Goal: Feedback & Contribution: Contribute content

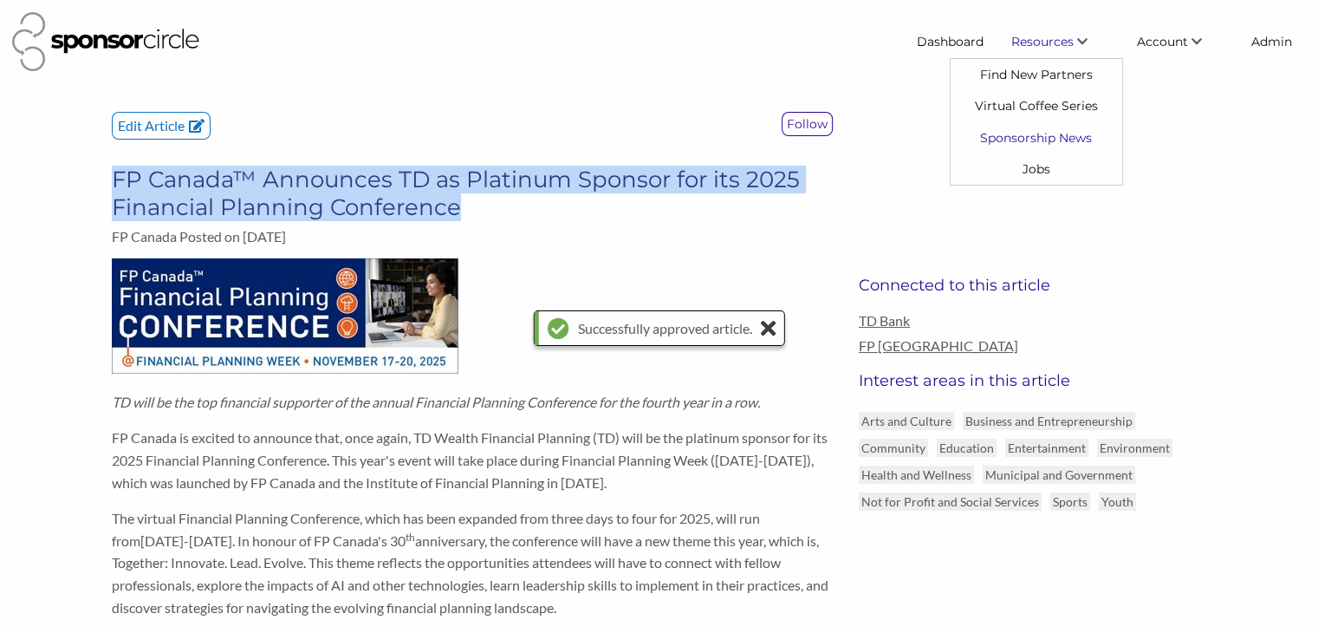
click at [1033, 133] on link "Sponsorship News" at bounding box center [1037, 136] width 172 height 31
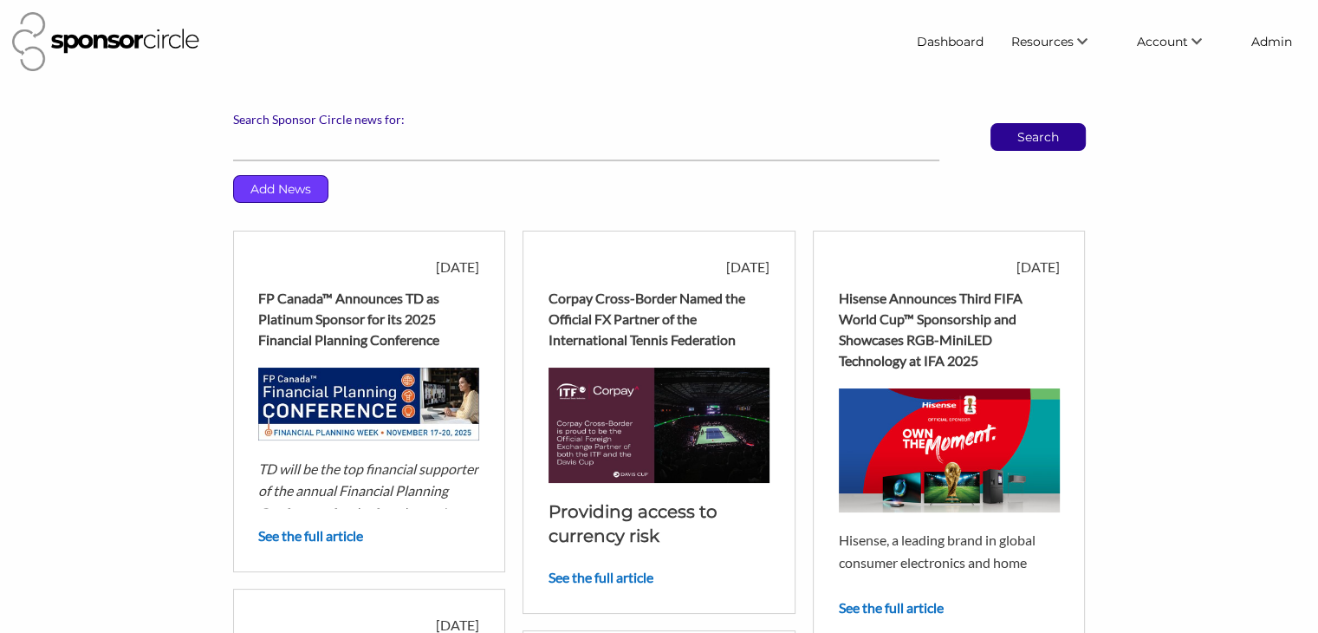
click at [302, 192] on p "Add News" at bounding box center [281, 189] width 94 height 26
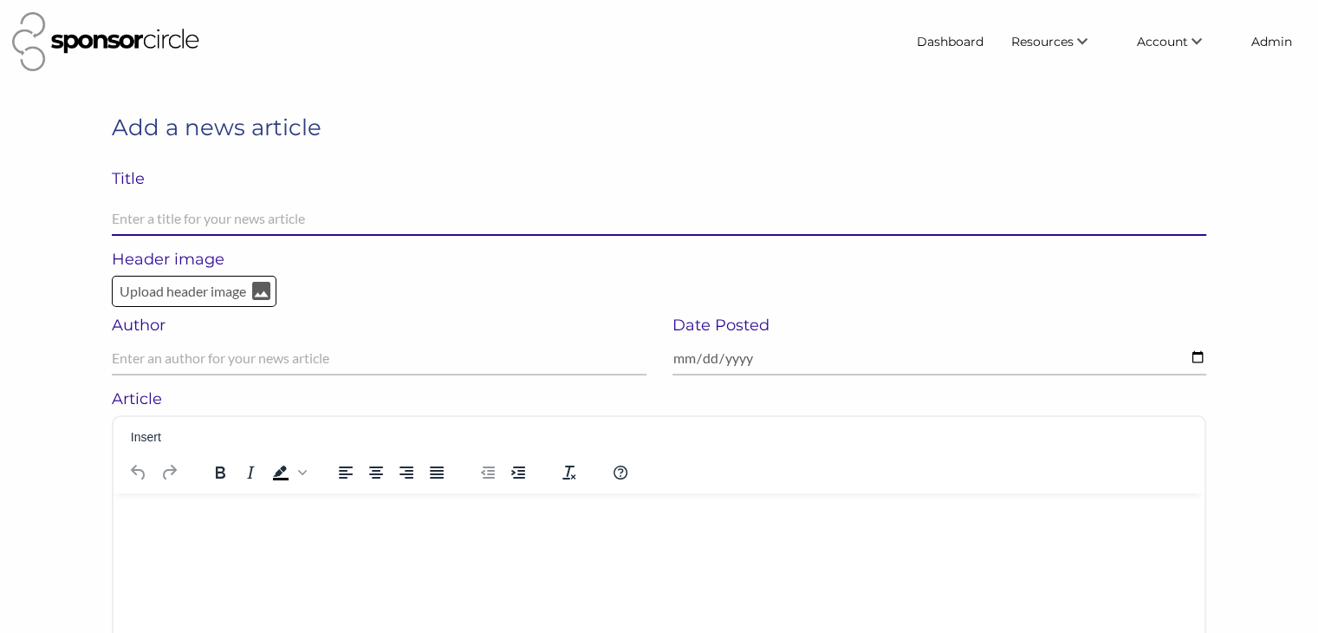
click at [289, 216] on input "text" at bounding box center [659, 219] width 1095 height 34
paste input "American Express replacing Visa as NFL credit card/payment sponsor in 2026"
type input "American Express replacing Visa as NFL credit card/payment sponsor in 2026"
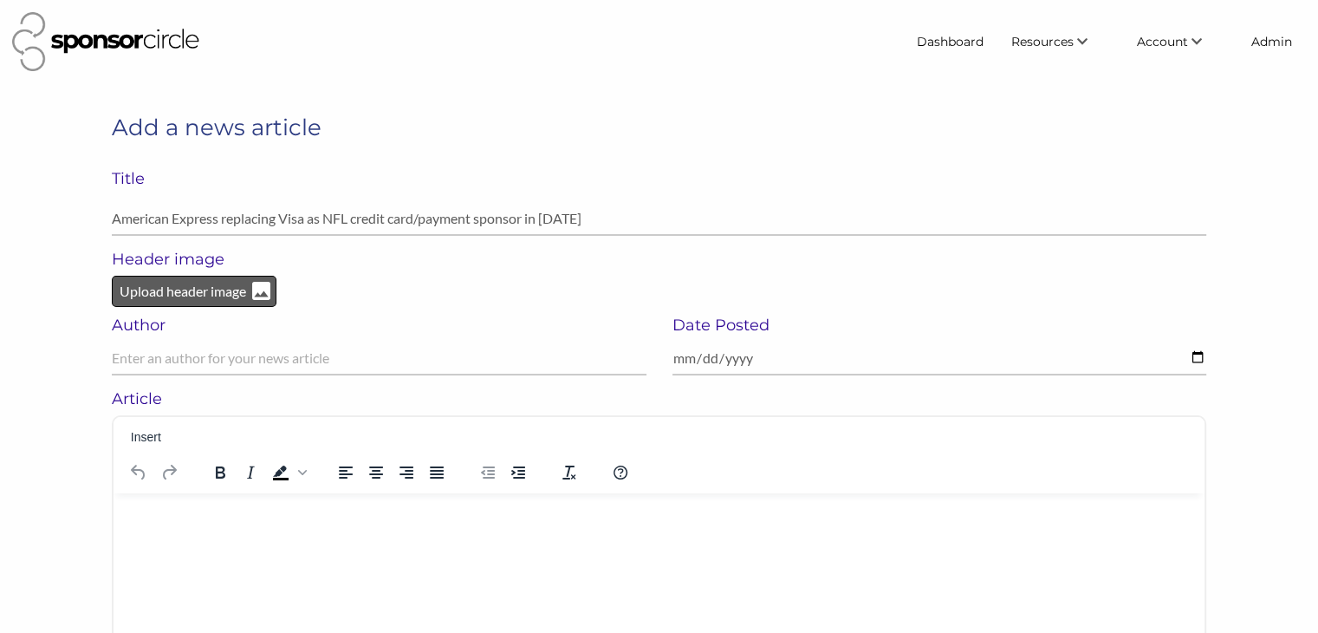
click at [191, 288] on p "Upload header image" at bounding box center [183, 291] width 130 height 23
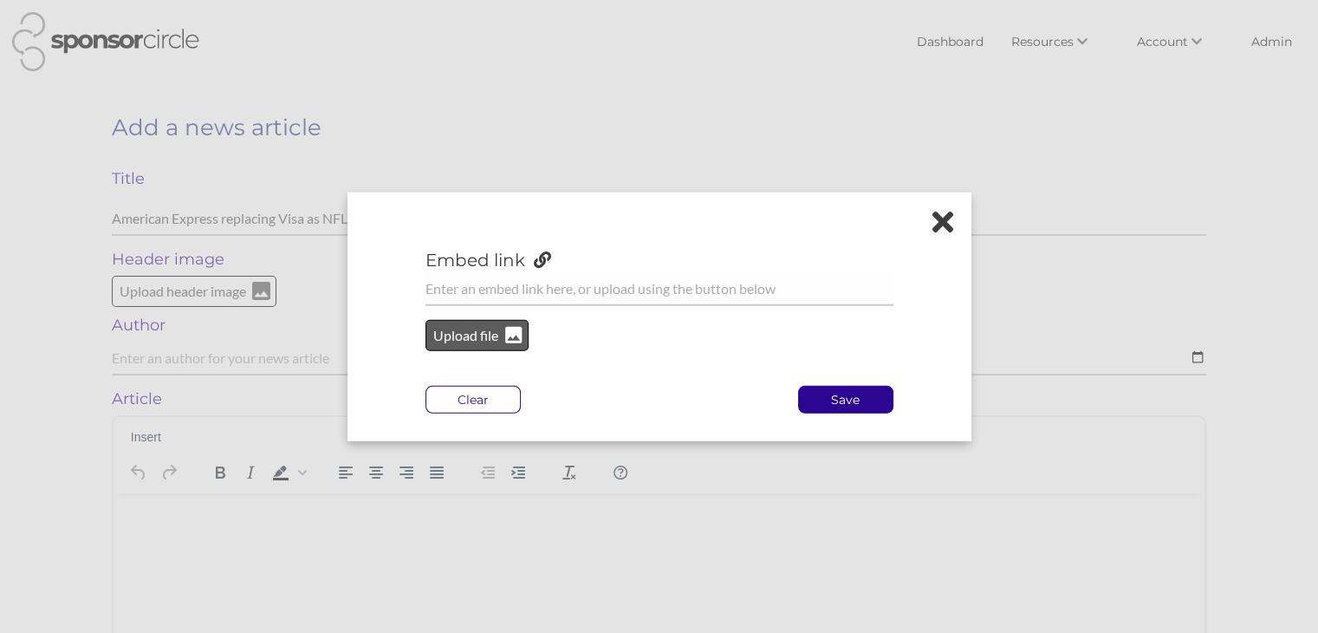
click at [461, 328] on p "Upload file" at bounding box center [467, 335] width 70 height 23
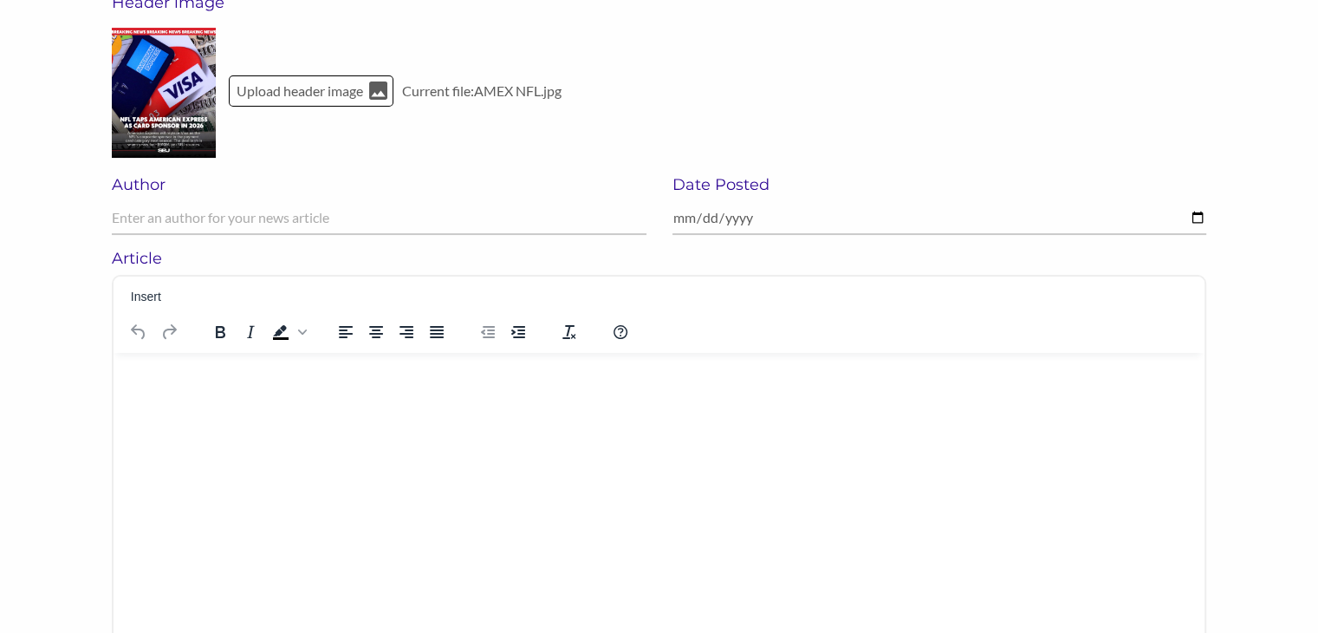
scroll to position [260, 0]
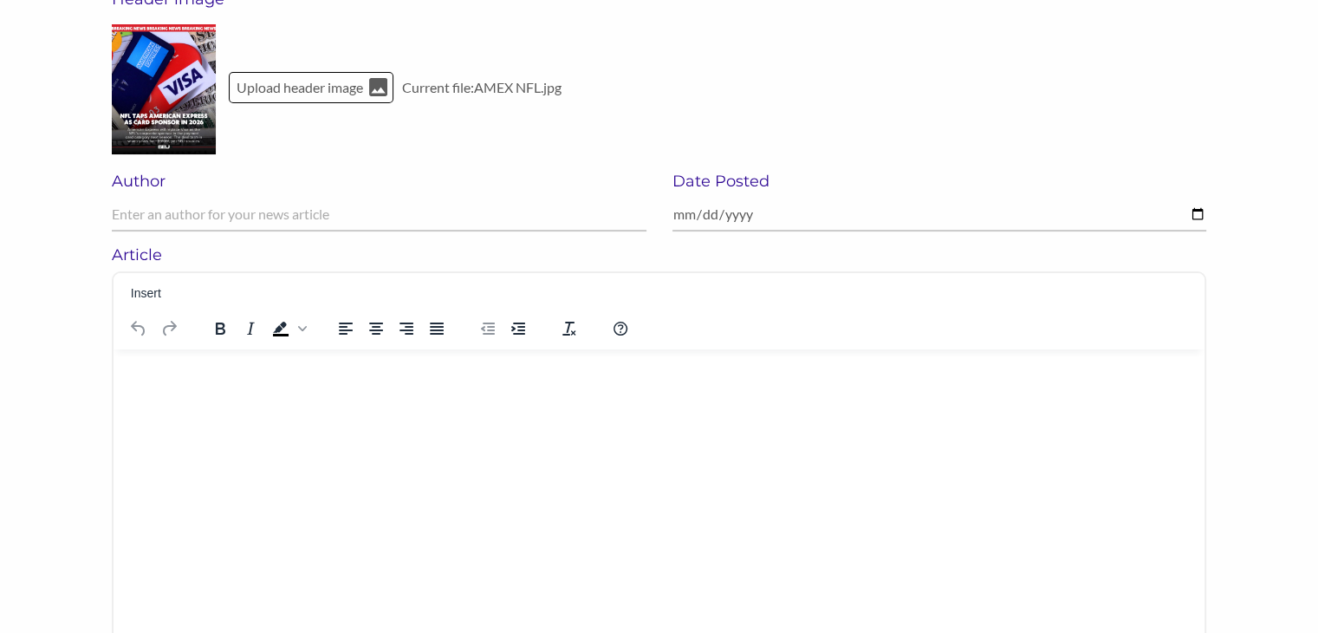
click at [160, 387] on html at bounding box center [659, 371] width 1091 height 45
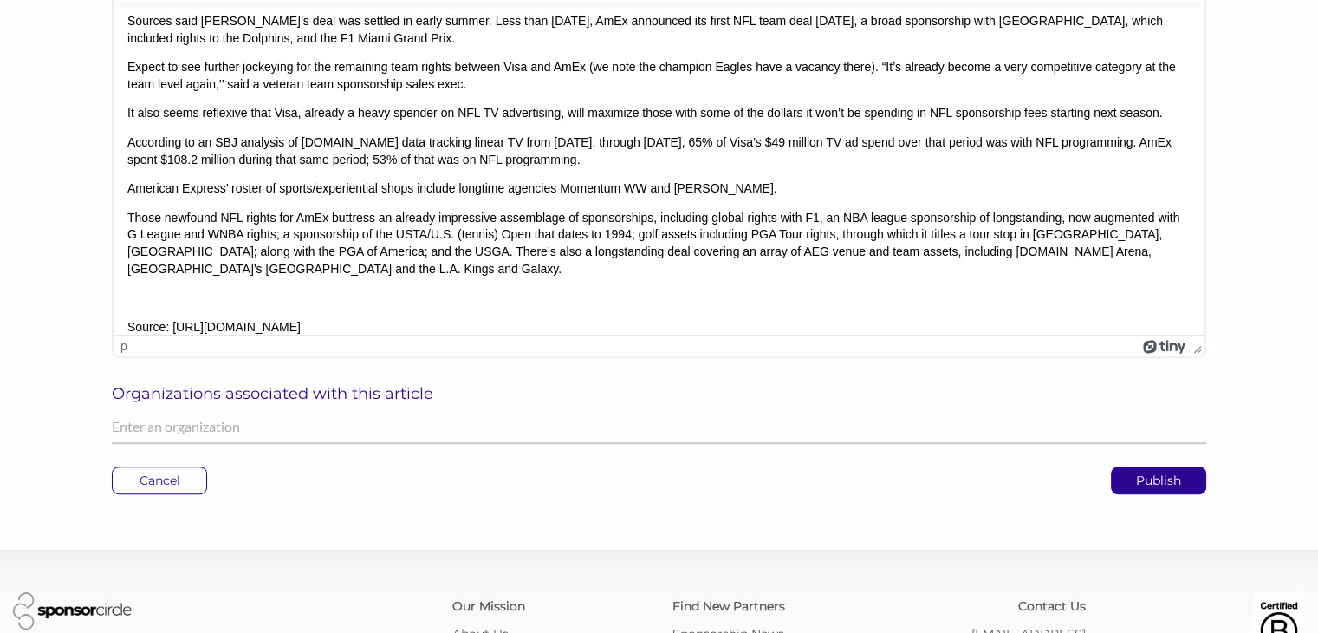
scroll to position [610, 0]
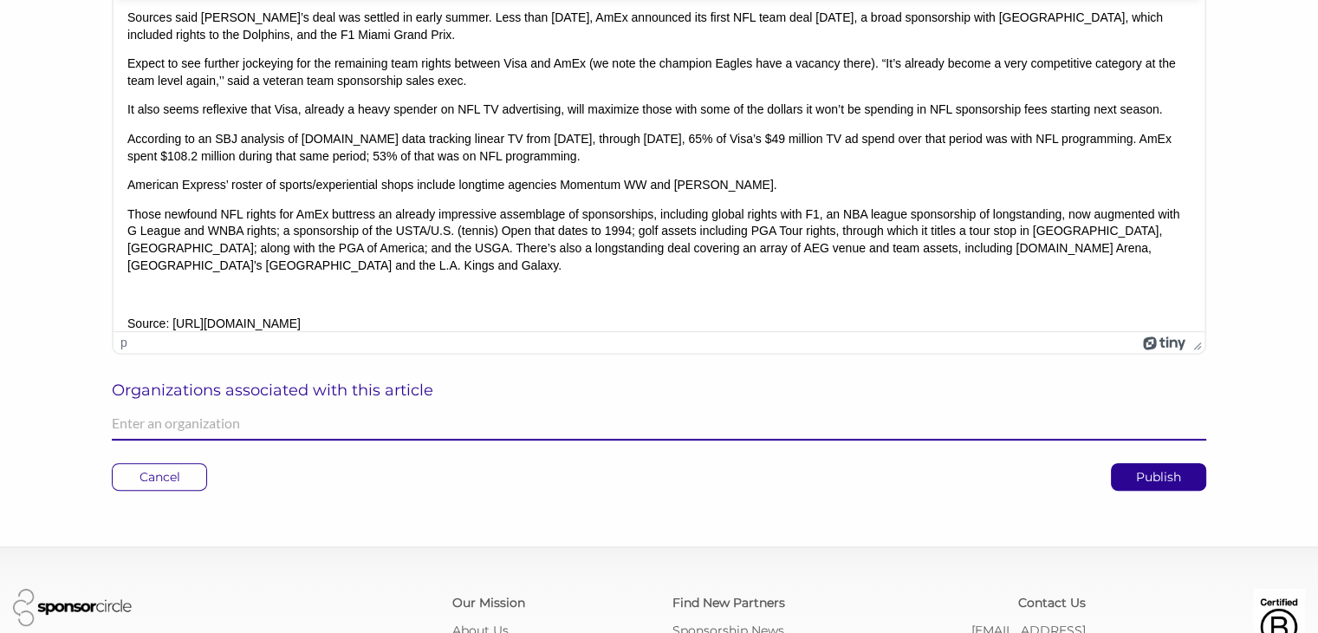
click at [115, 416] on input "text" at bounding box center [659, 423] width 1095 height 34
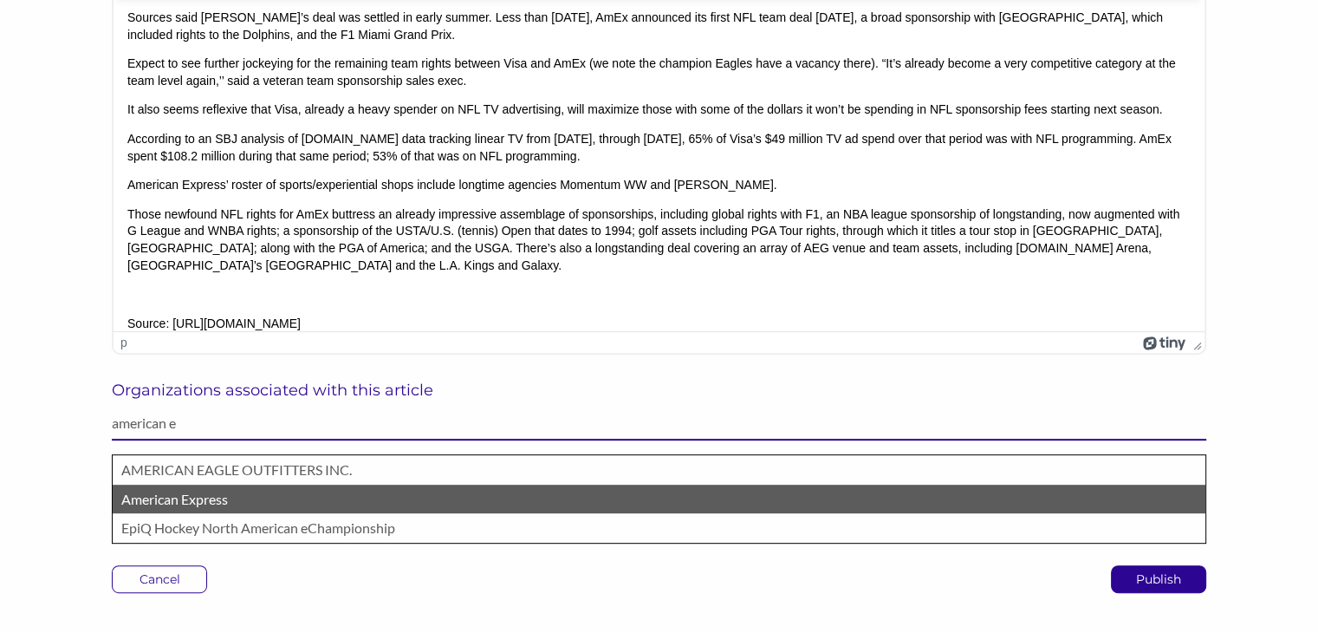
type input "american e"
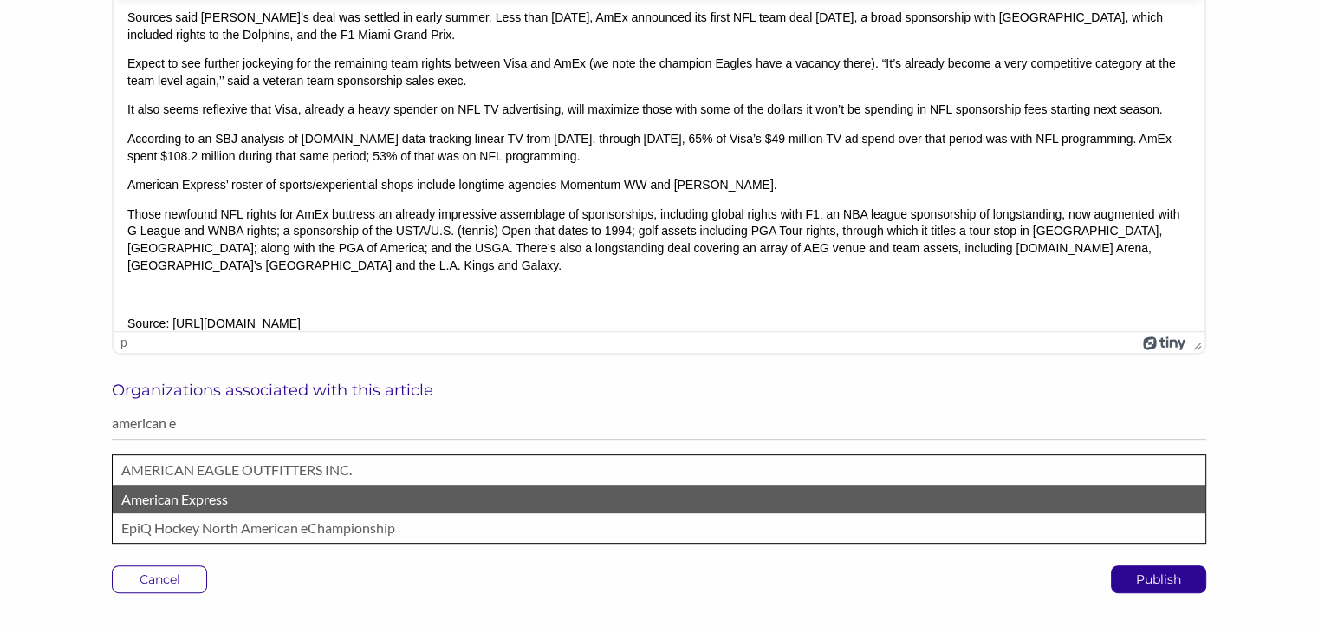
click at [153, 499] on p "American Express" at bounding box center [659, 499] width 1076 height 23
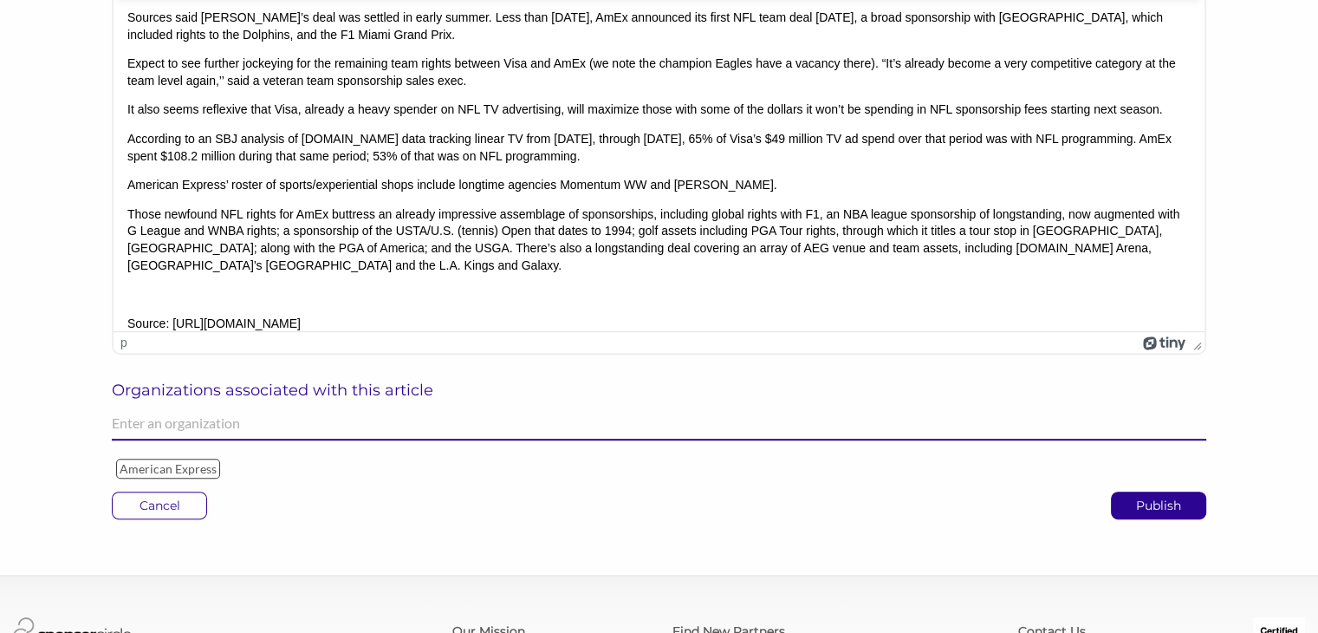
click at [162, 426] on input "text" at bounding box center [659, 423] width 1095 height 34
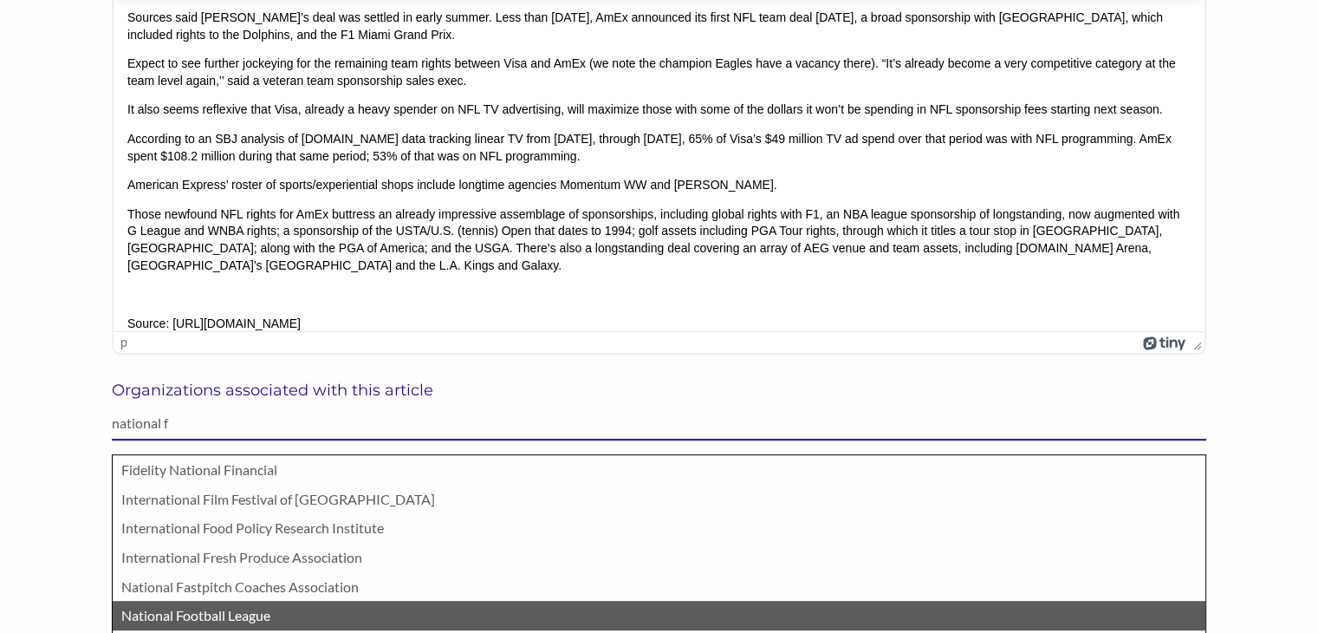
type input "national f"
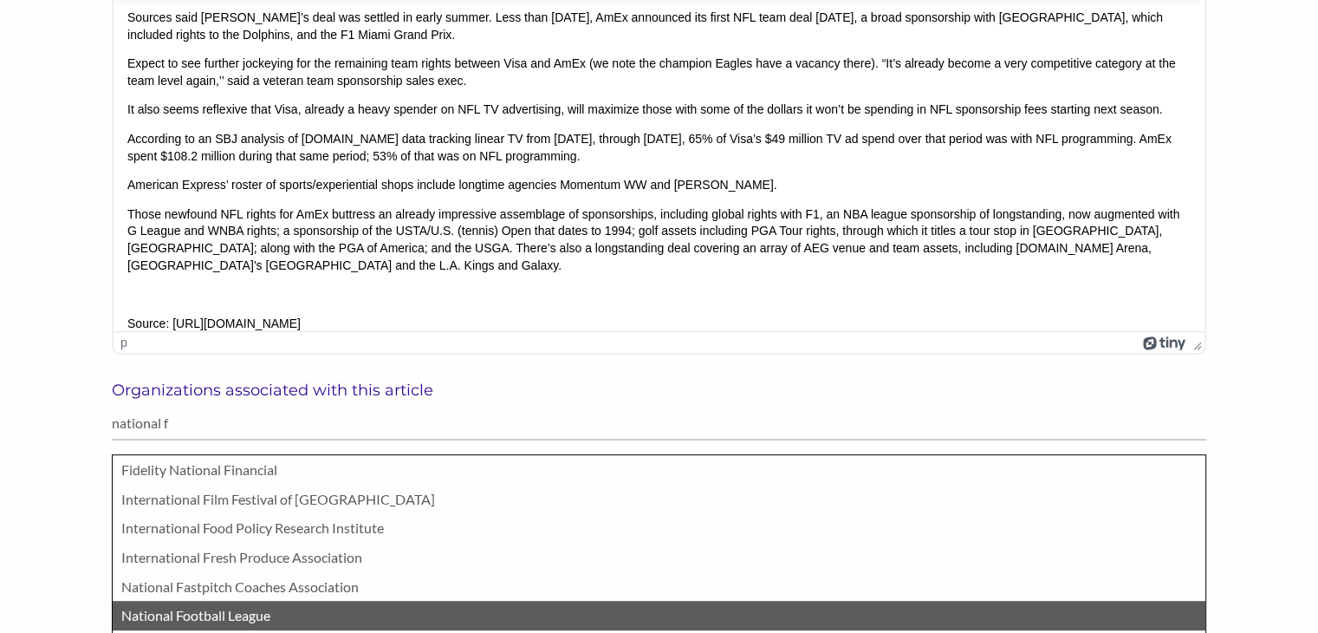
click at [175, 611] on p "National Football League" at bounding box center [659, 615] width 1076 height 23
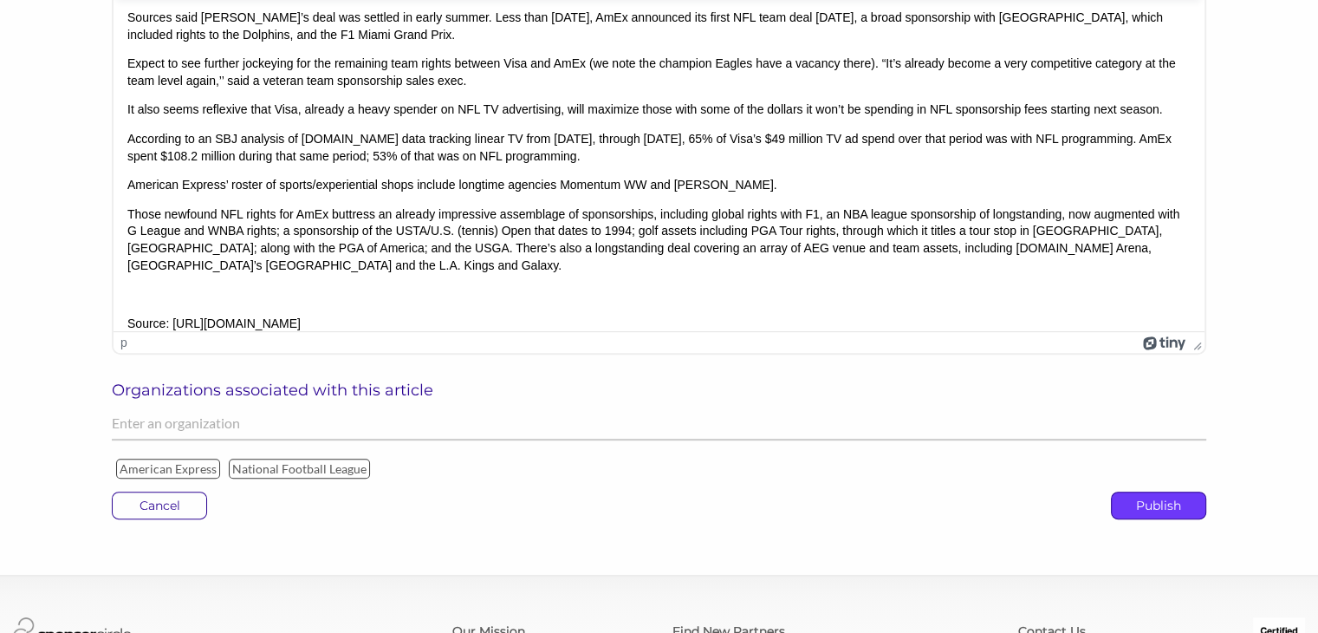
click at [1142, 510] on p "Publish" at bounding box center [1159, 505] width 94 height 26
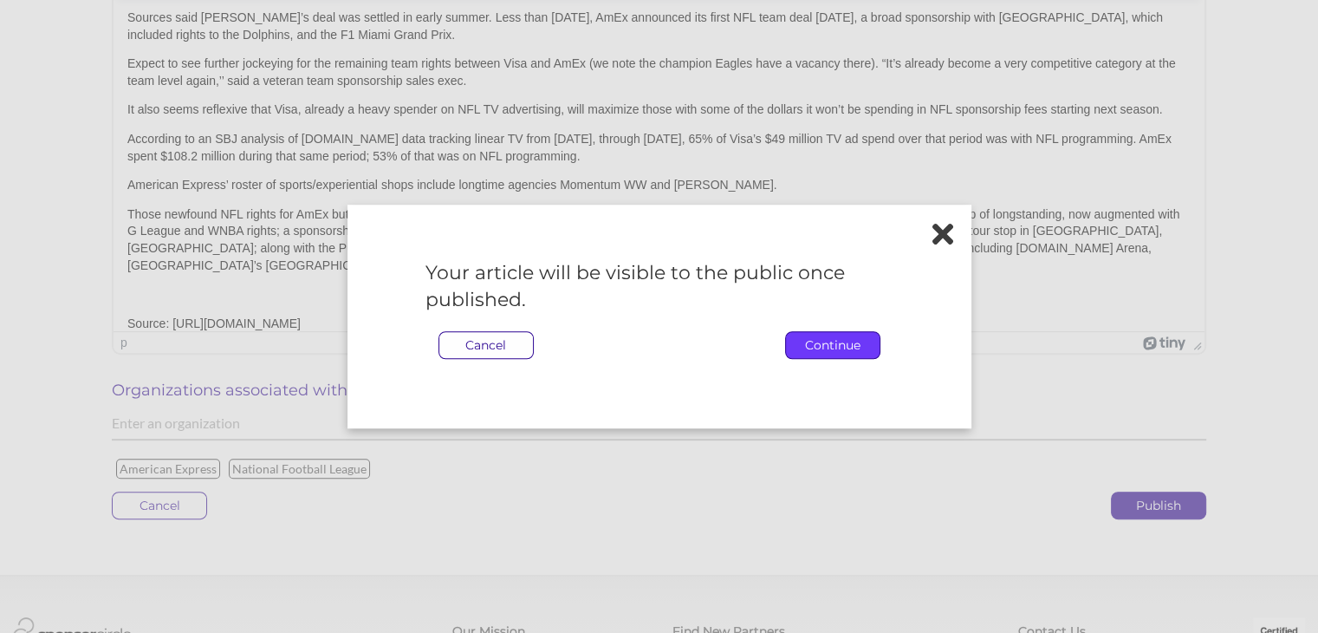
click at [843, 351] on p "Continue" at bounding box center [833, 345] width 94 height 26
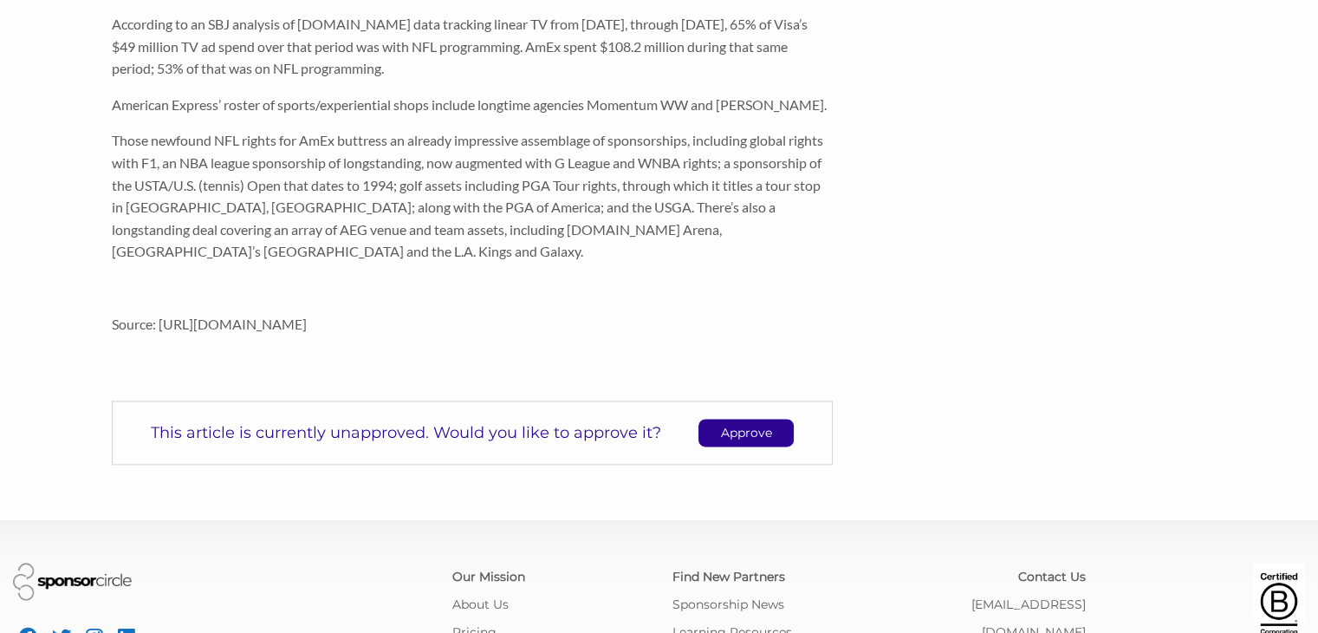
scroll to position [2474, 0]
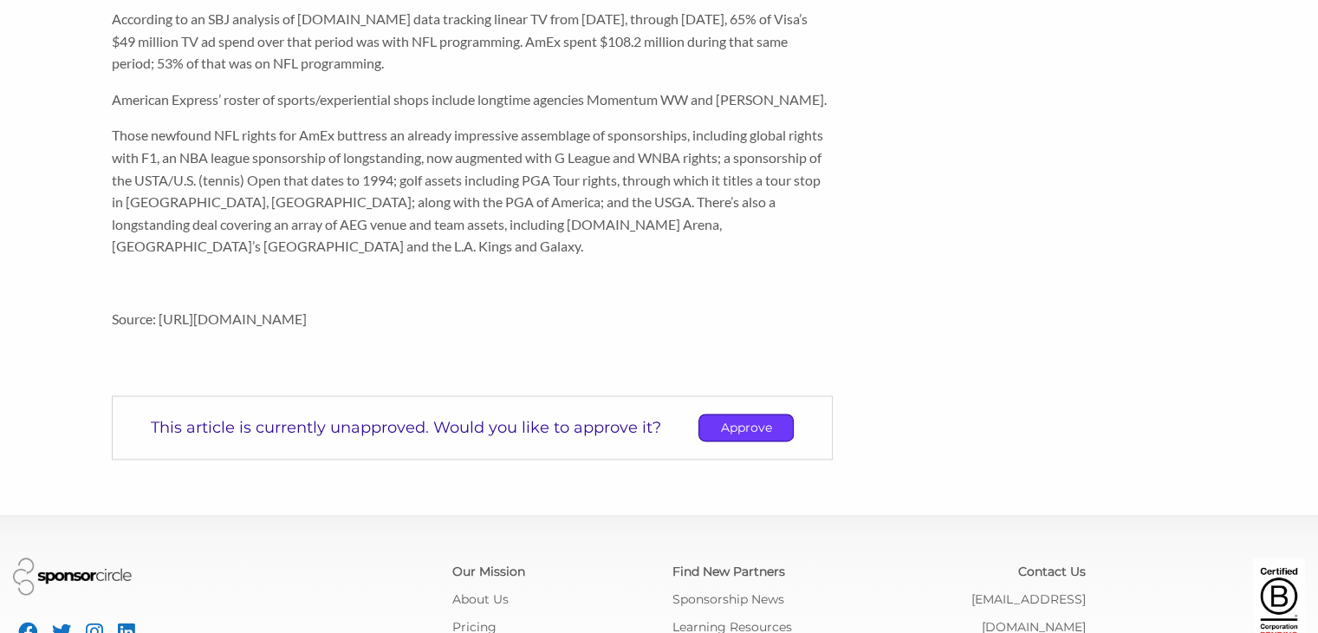
click at [745, 433] on p "Approve" at bounding box center [746, 427] width 94 height 26
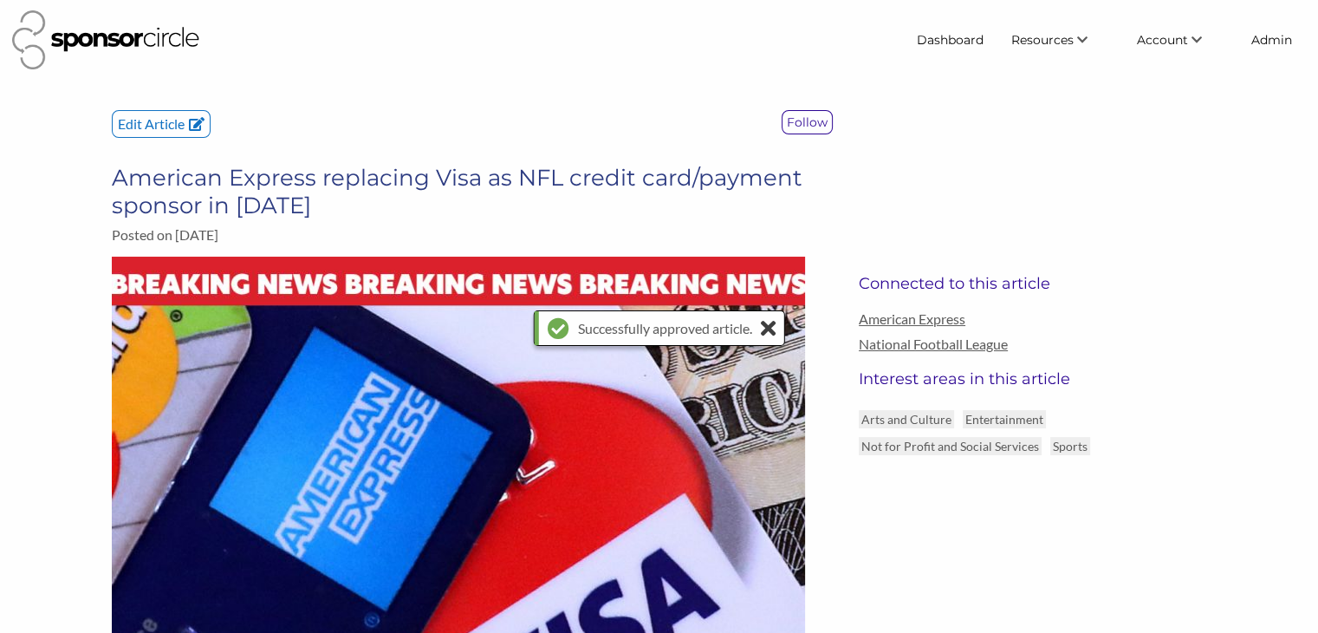
scroll to position [0, 0]
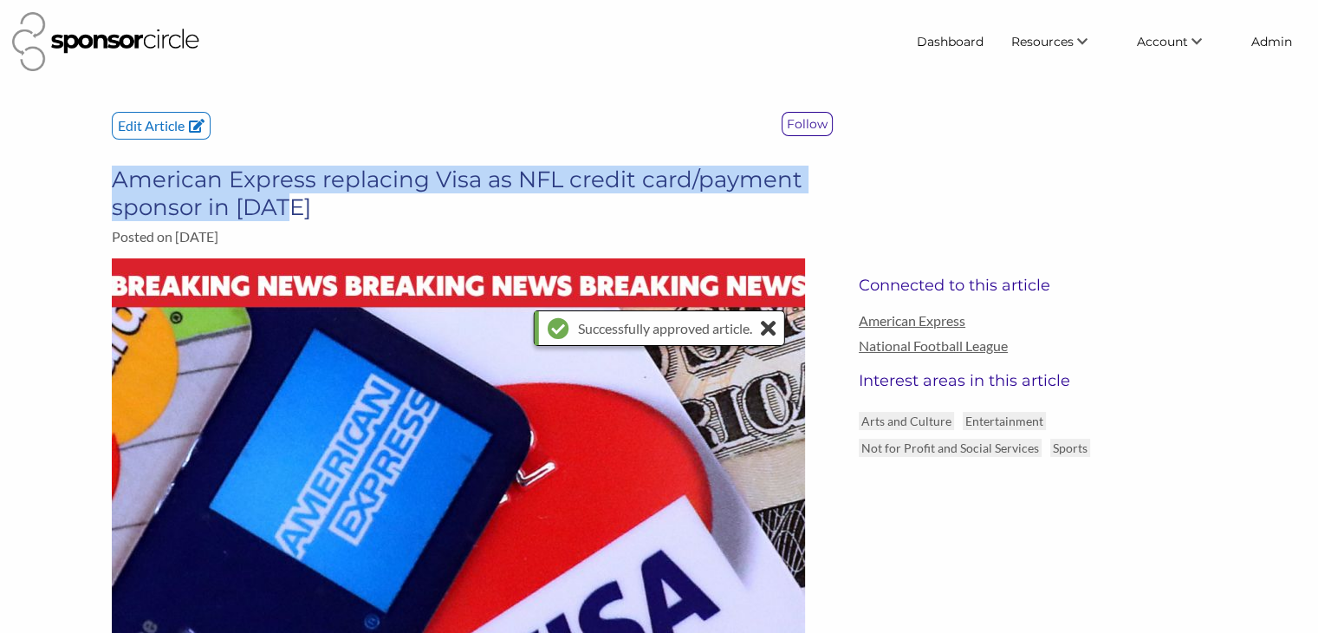
drag, startPoint x: 301, startPoint y: 207, endPoint x: 118, endPoint y: 172, distance: 186.1
click at [118, 172] on h3 "American Express replacing Visa as NFL credit card/payment sponsor in [DATE]" at bounding box center [472, 193] width 721 height 55
copy h3 "American Express replacing Visa as NFL credit card/payment sponsor in [DATE]"
